Goal: Task Accomplishment & Management: Manage account settings

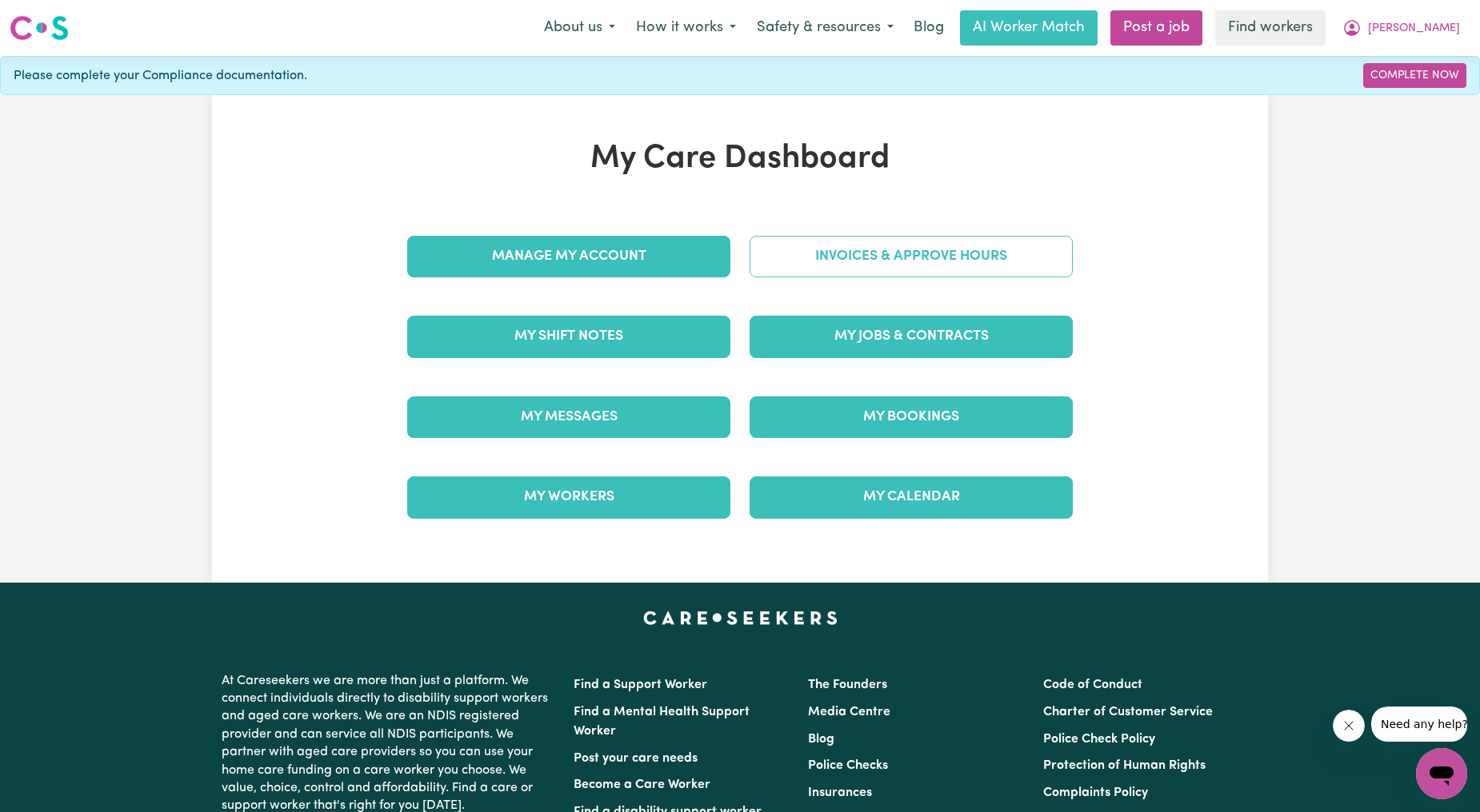
click at [830, 261] on link "Invoices & Approve Hours" at bounding box center [911, 256] width 323 height 41
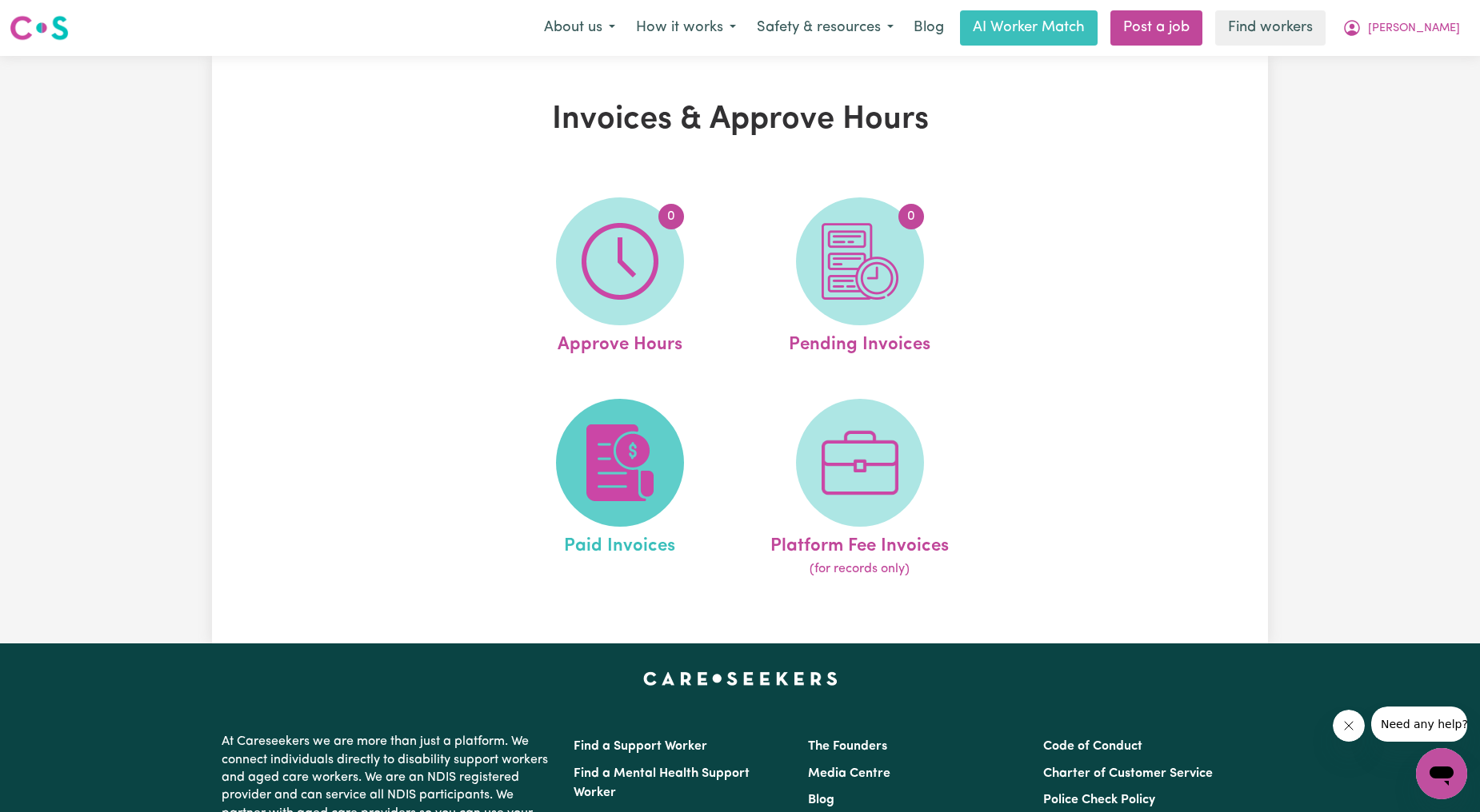
click at [642, 468] on img at bounding box center [619, 462] width 76 height 76
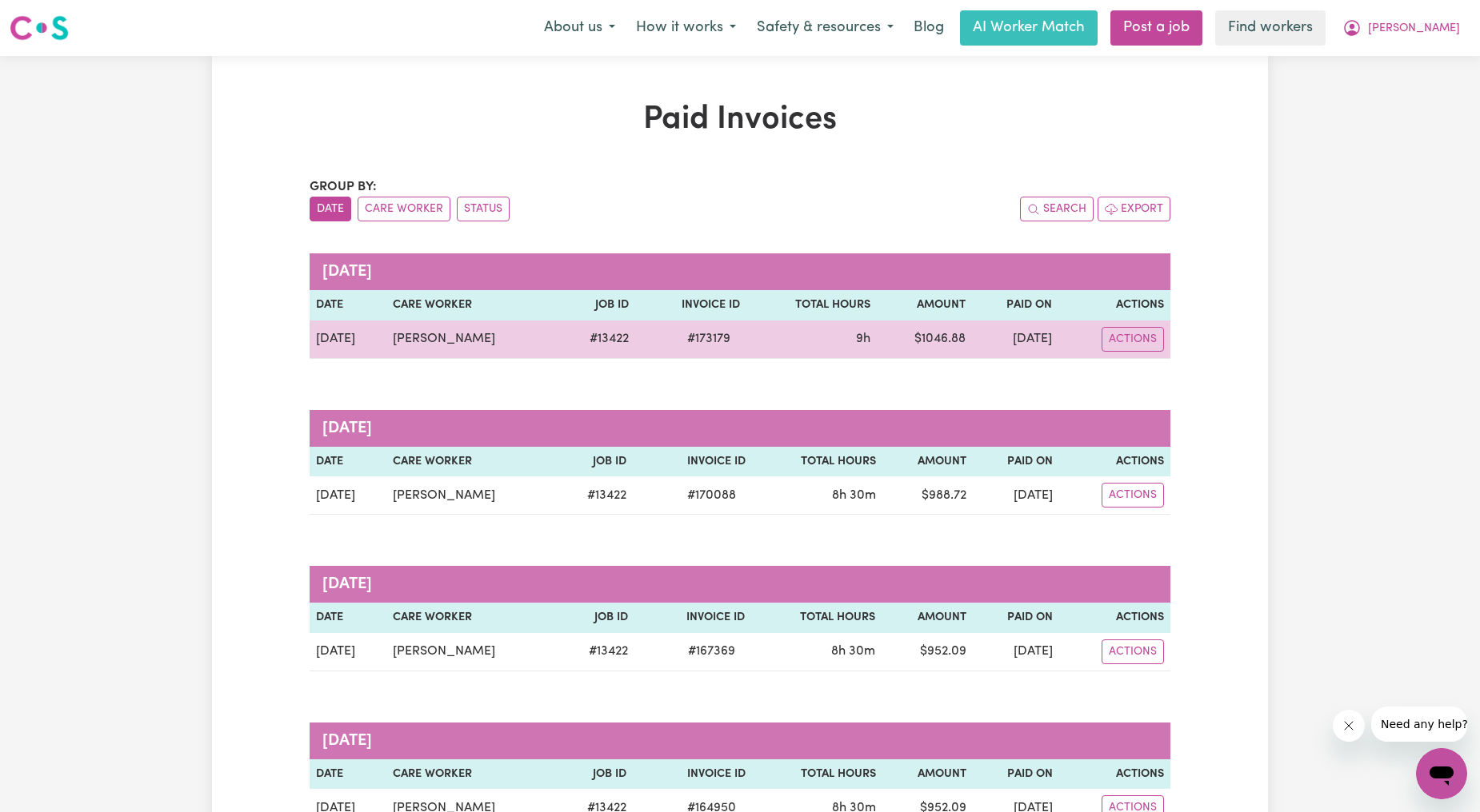
drag, startPoint x: 497, startPoint y: 339, endPoint x: 388, endPoint y: 337, distance: 109.0
click at [388, 337] on td "[PERSON_NAME]" at bounding box center [472, 340] width 171 height 39
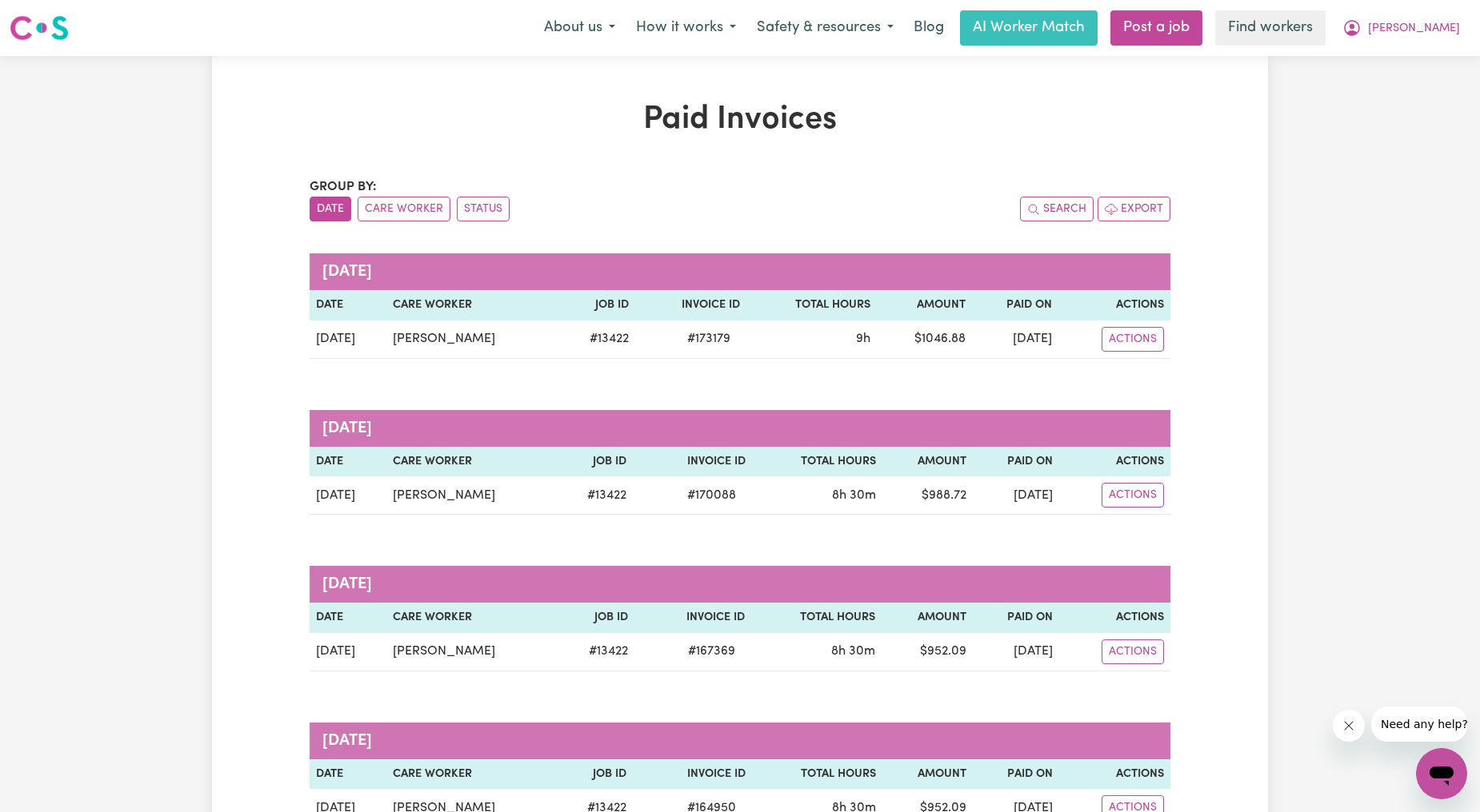
copy td "[PERSON_NAME]"
click at [1404, 38] on button "[PERSON_NAME]" at bounding box center [1401, 28] width 138 height 33
click at [1382, 105] on link "Logout" at bounding box center [1405, 91] width 126 height 30
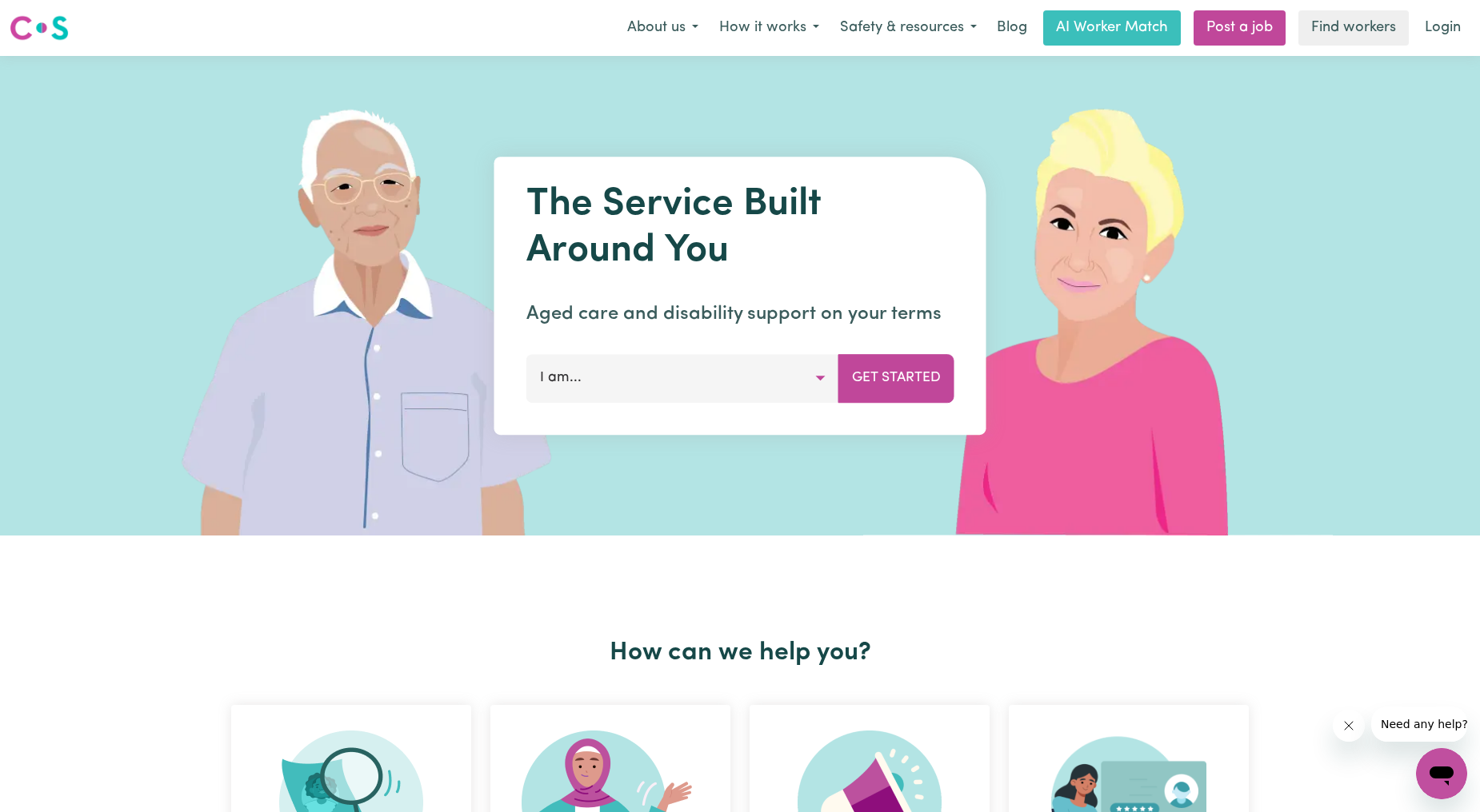
click at [1433, 46] on div "Menu About us How it works Safety & resources Blog AI Worker Match Post a job F…" at bounding box center [740, 28] width 1480 height 37
click at [1434, 34] on link "Login" at bounding box center [1442, 28] width 55 height 35
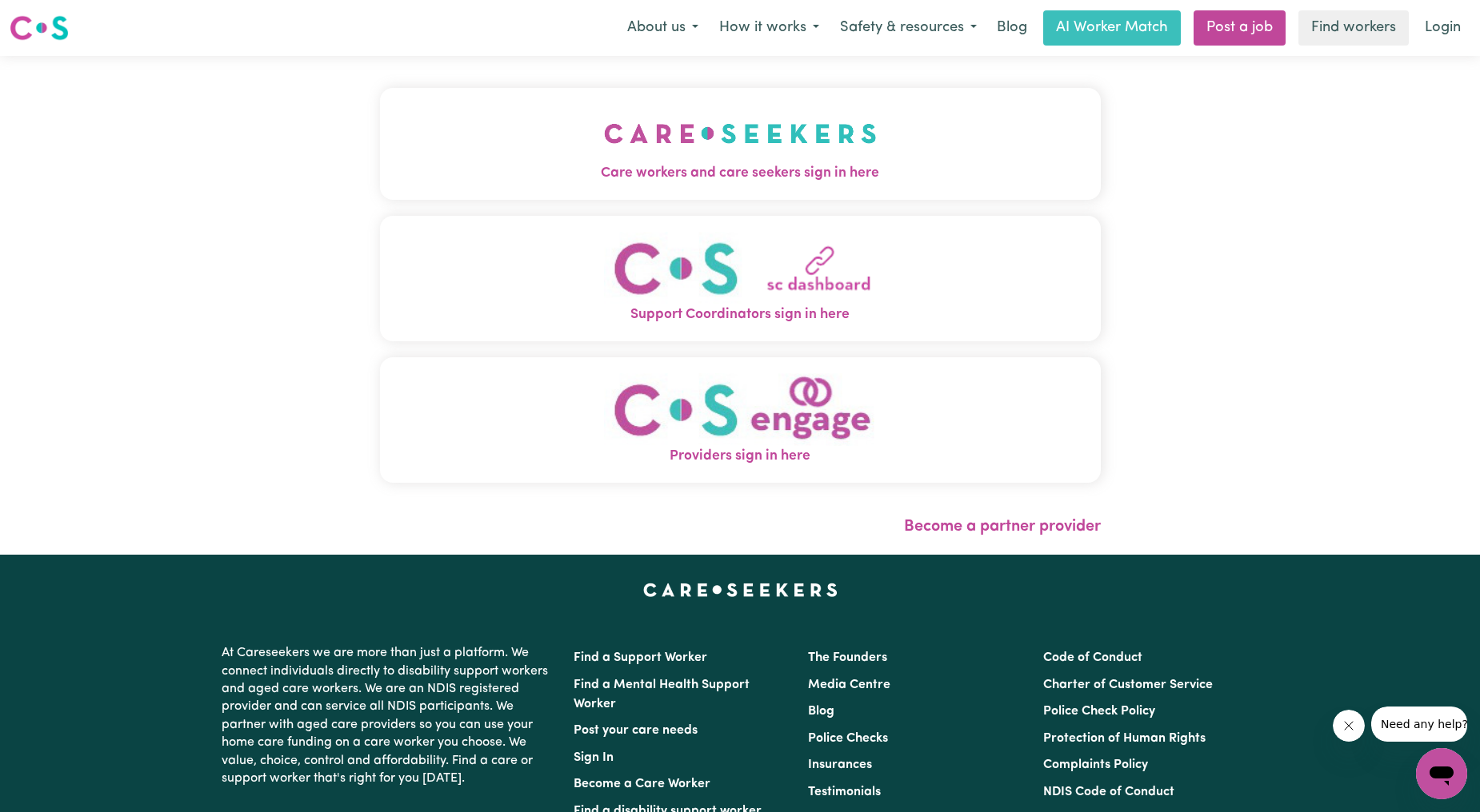
click at [617, 137] on img "Care workers and care seekers sign in here" at bounding box center [740, 133] width 273 height 59
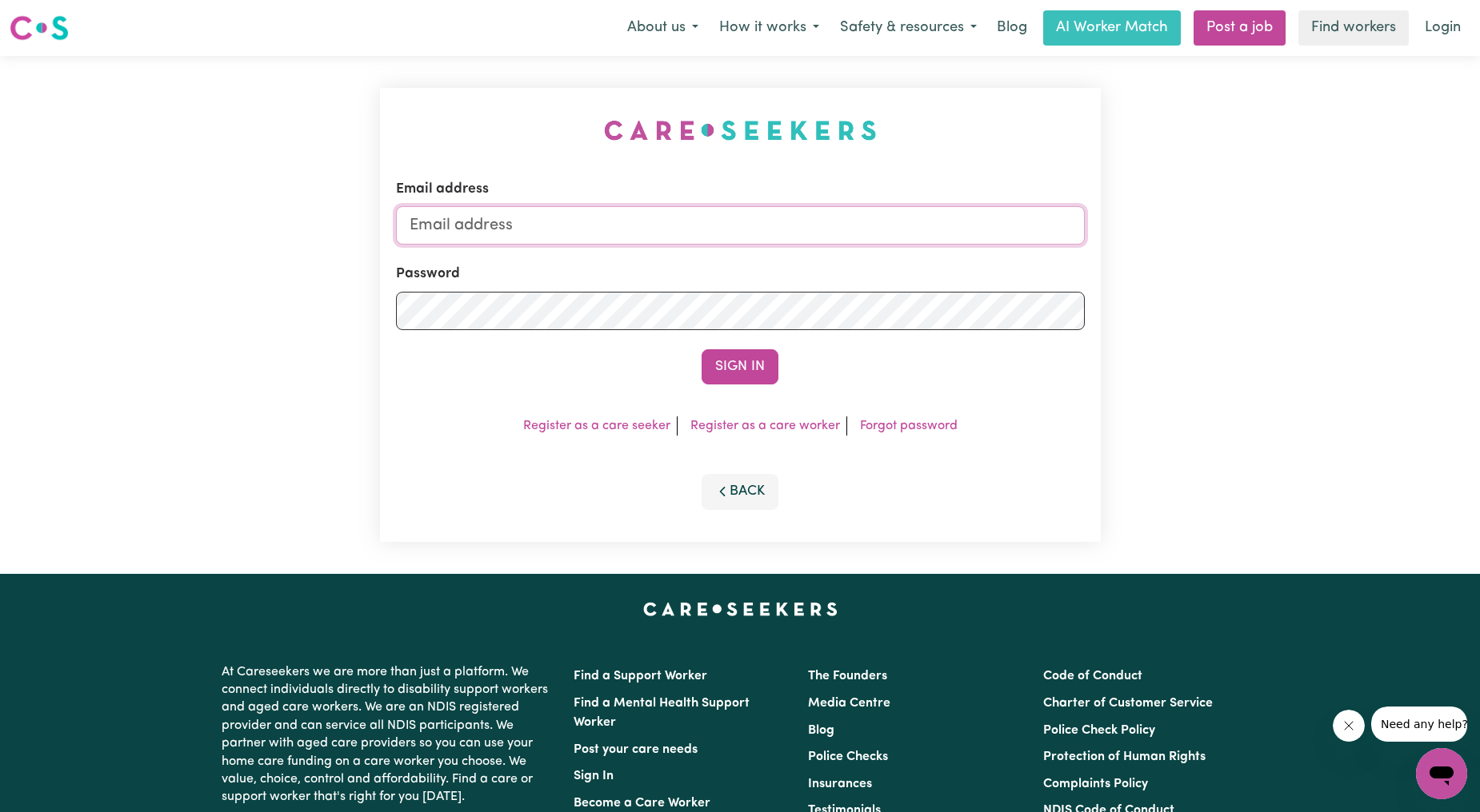
drag, startPoint x: 662, startPoint y: 220, endPoint x: 674, endPoint y: 233, distance: 17.7
click at [662, 220] on input "Email address" at bounding box center [740, 226] width 689 height 39
drag, startPoint x: 492, startPoint y: 224, endPoint x: 996, endPoint y: 259, distance: 505.2
click at [1002, 258] on form "Email address [EMAIL_ADDRESS][PERSON_NAME][DOMAIN_NAME] Password Sign In" at bounding box center [740, 282] width 689 height 205
type input "[EMAIL_ADDRESS][DOMAIN_NAME]"
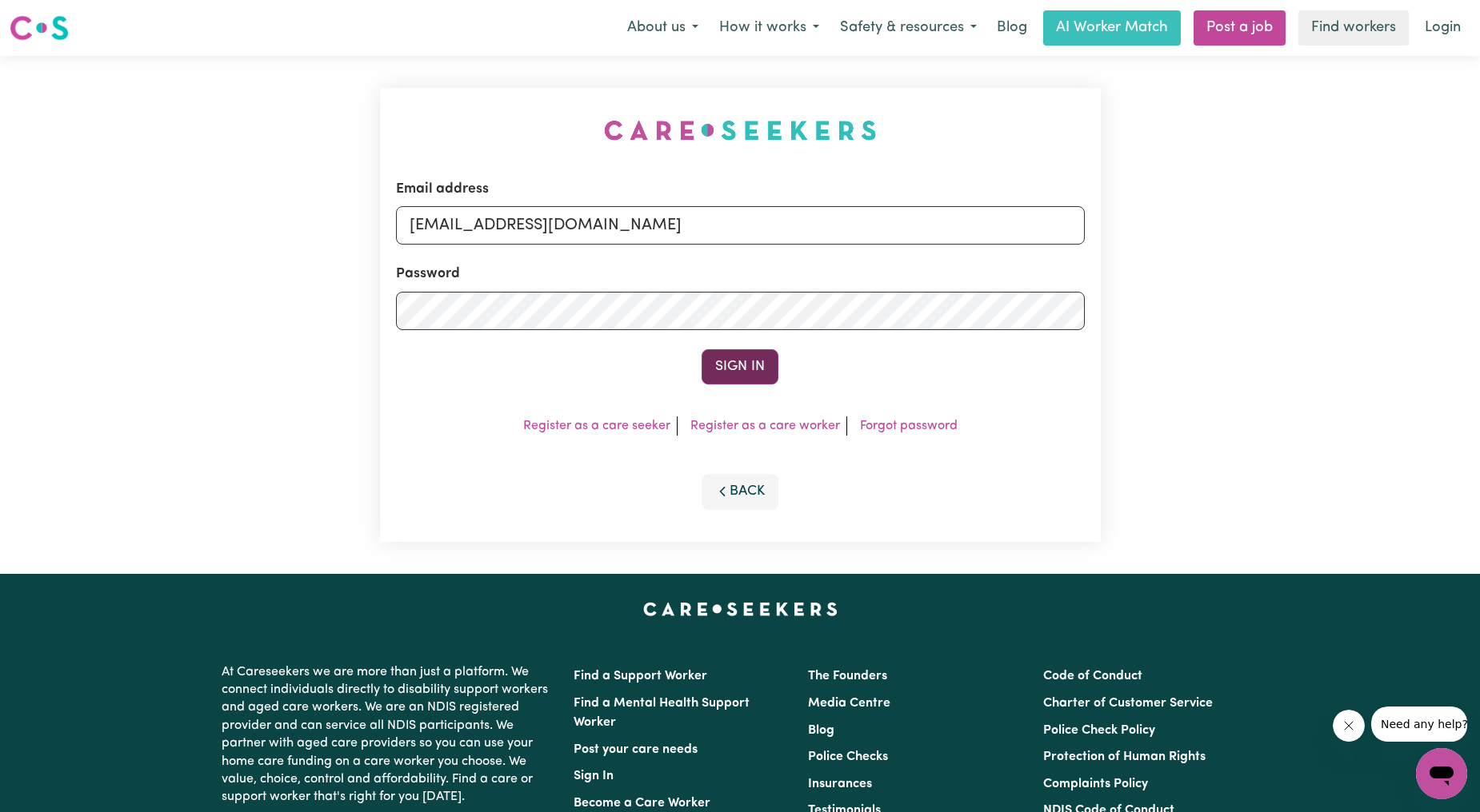
click at [733, 374] on button "Sign In" at bounding box center [740, 367] width 76 height 35
